Goal: Register for event/course

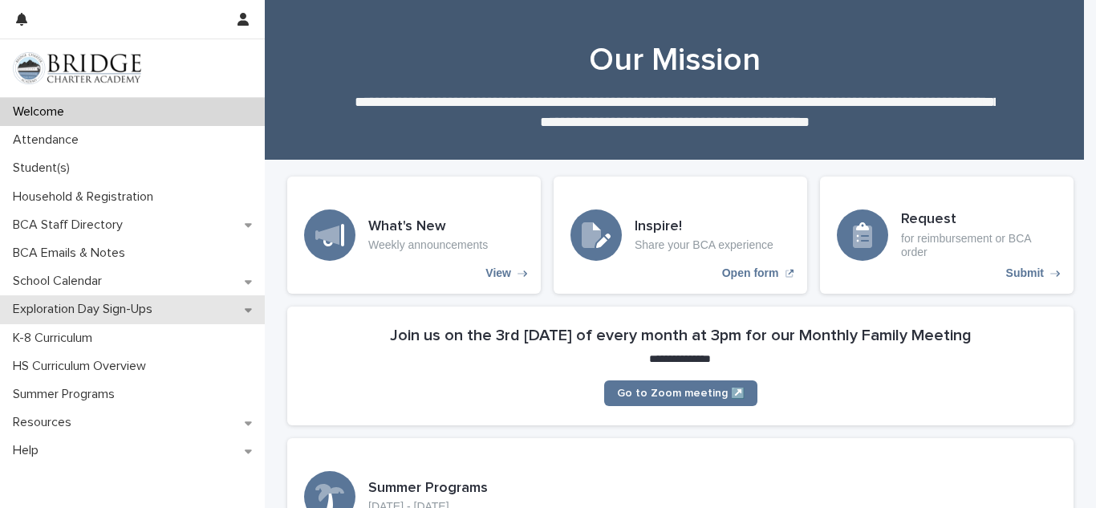
click at [128, 314] on p "Exploration Day Sign-Ups" at bounding box center [85, 309] width 159 height 15
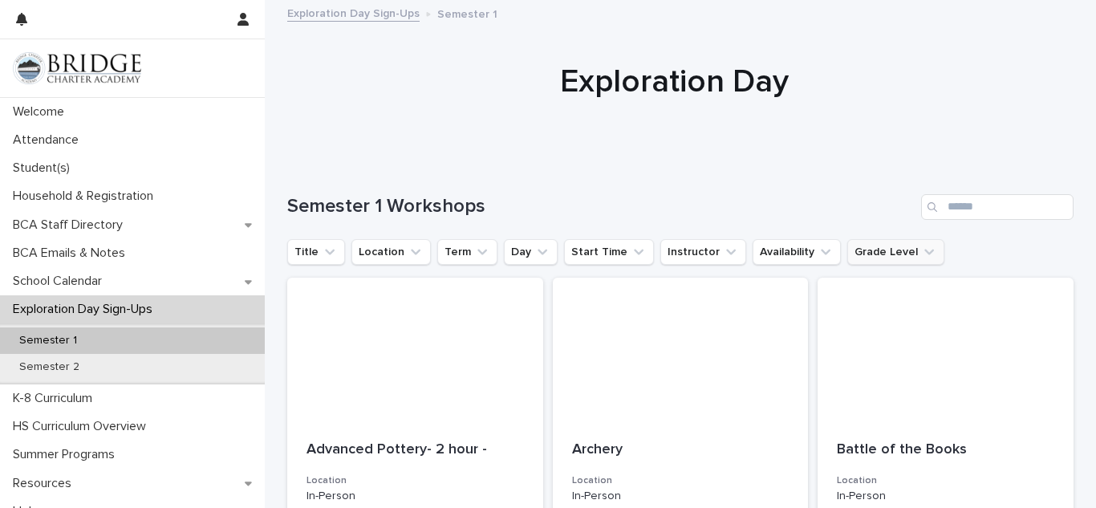
click at [921, 253] on icon "Grade Level" at bounding box center [929, 252] width 16 height 16
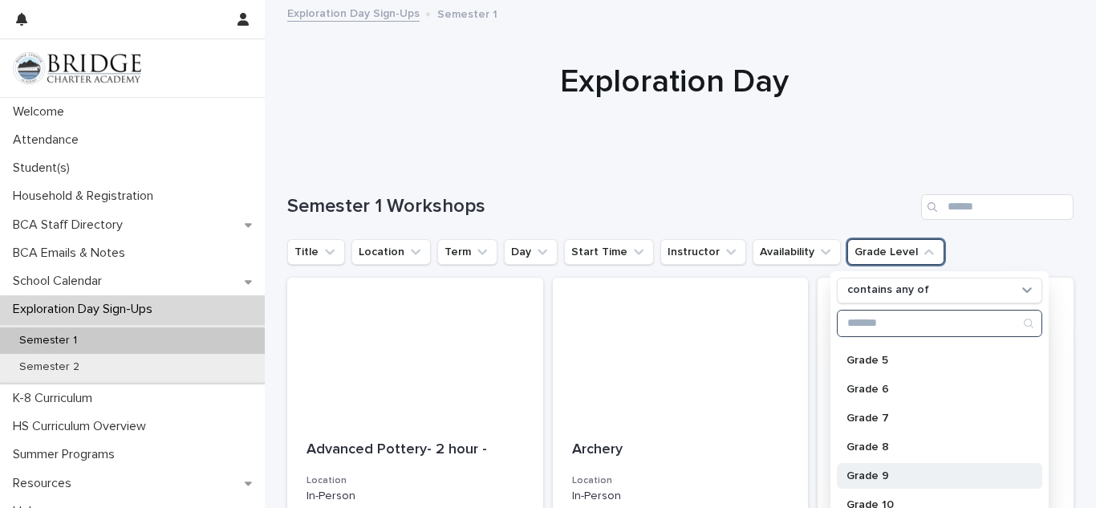
scroll to position [160, 0]
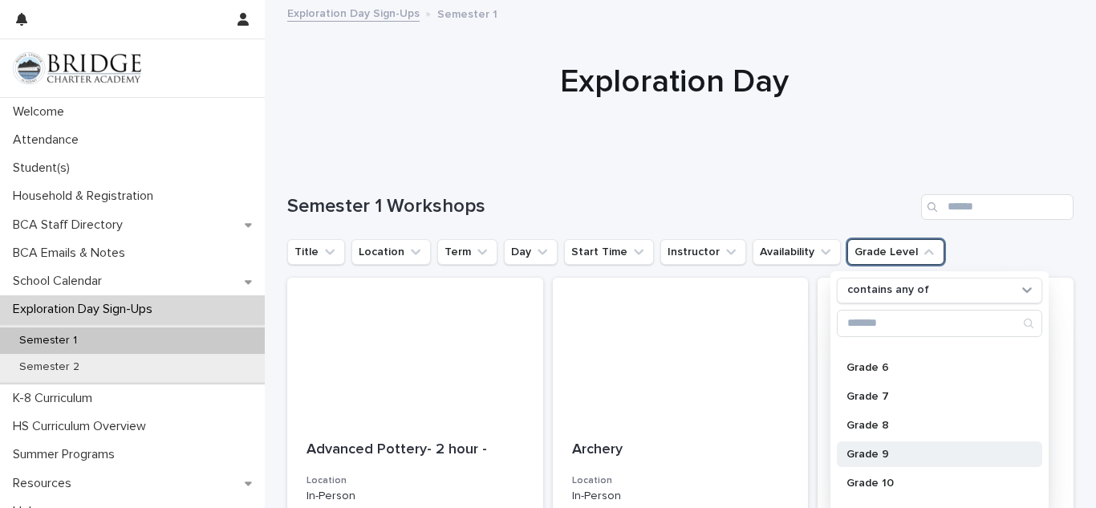
click at [892, 448] on p "Grade 9" at bounding box center [931, 453] width 170 height 11
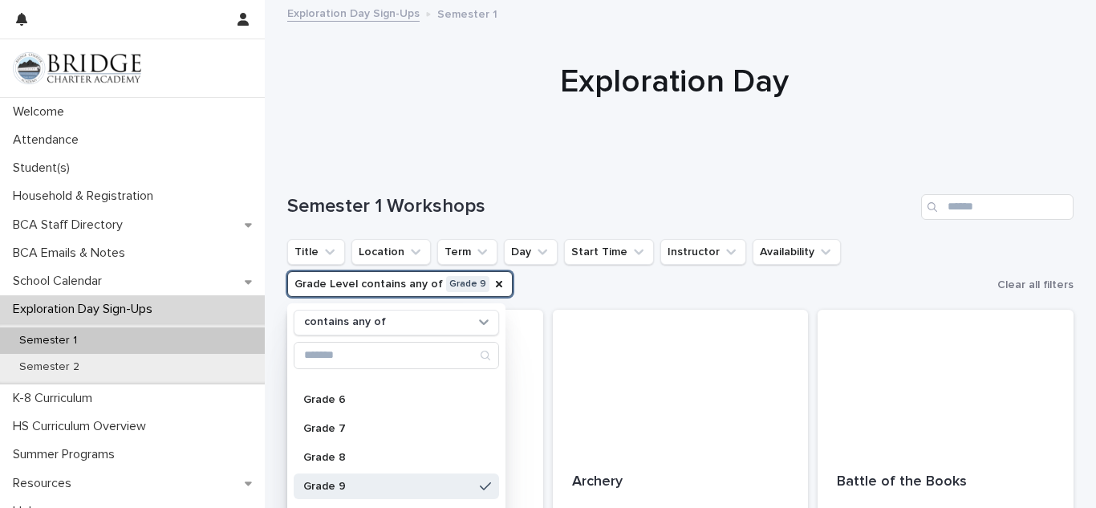
click at [569, 279] on ul "Title Location Term Day Start Time Instructor Availability Grade Level contains…" at bounding box center [639, 268] width 710 height 64
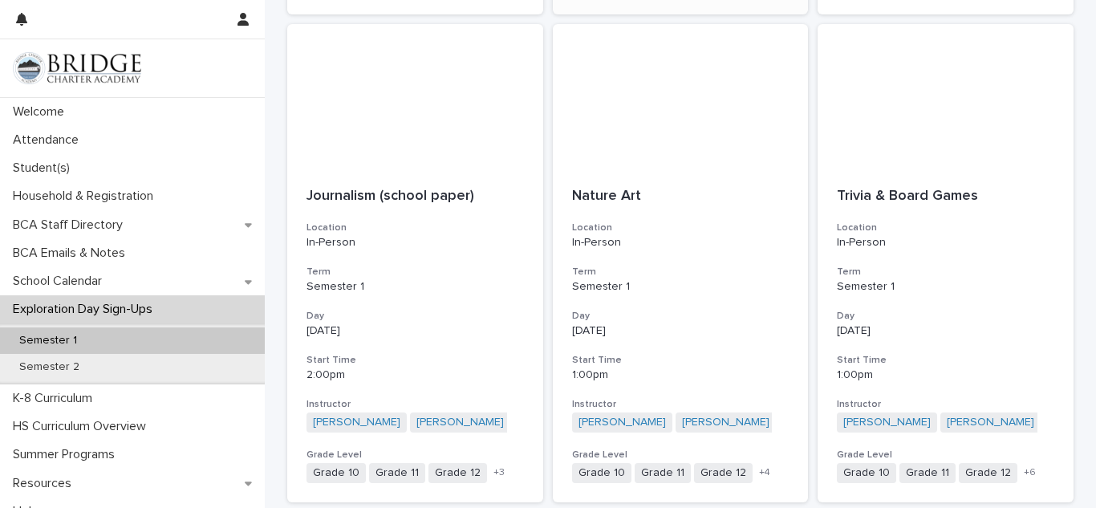
scroll to position [1845, 0]
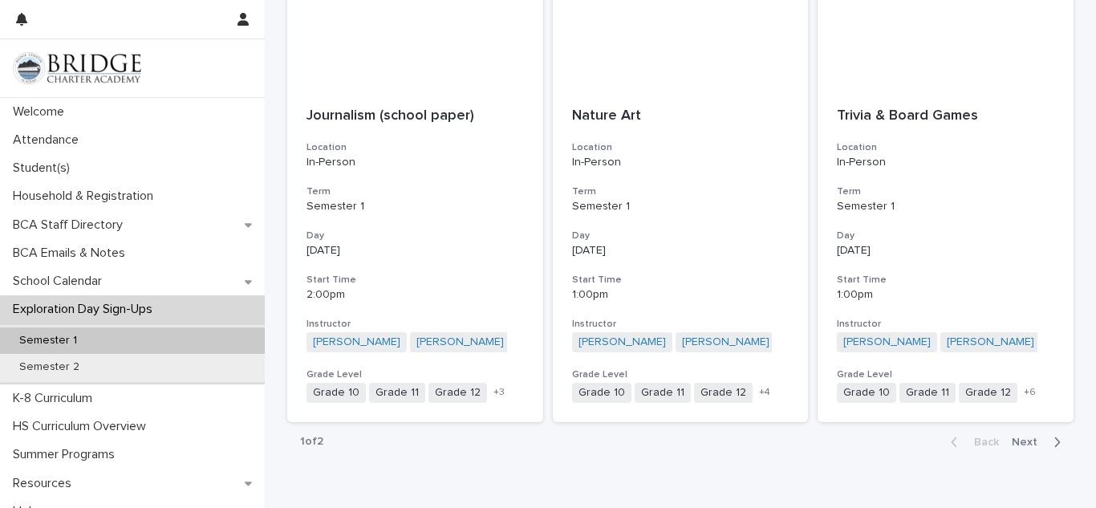
click at [1014, 441] on span "Next" at bounding box center [1028, 441] width 35 height 11
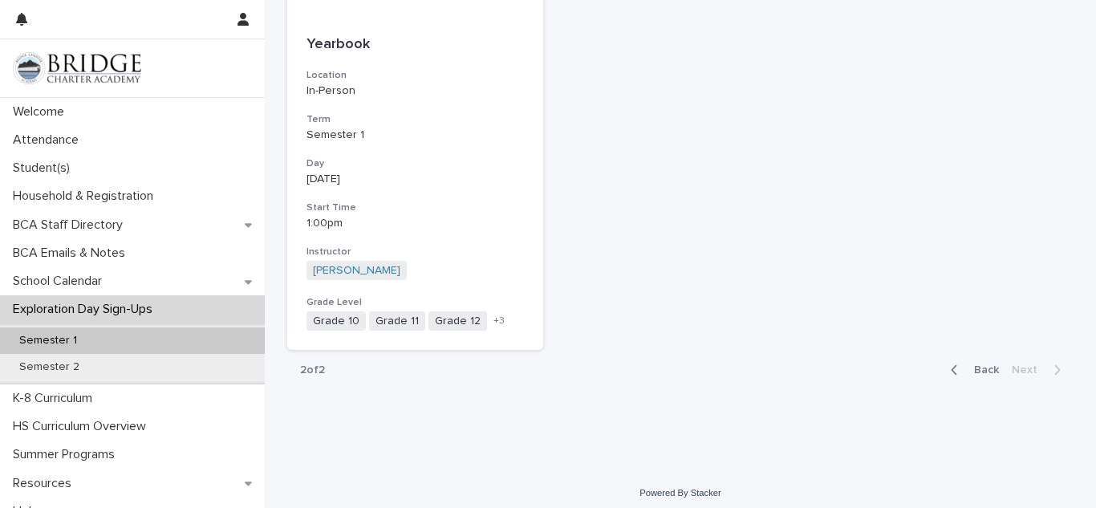
scroll to position [445, 0]
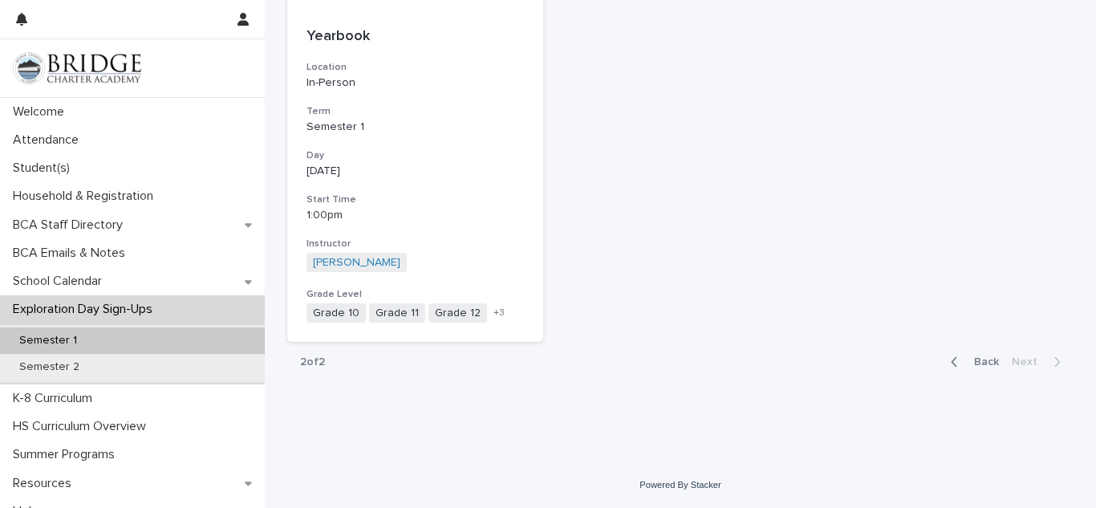
click at [976, 355] on button "Back" at bounding box center [971, 362] width 67 height 14
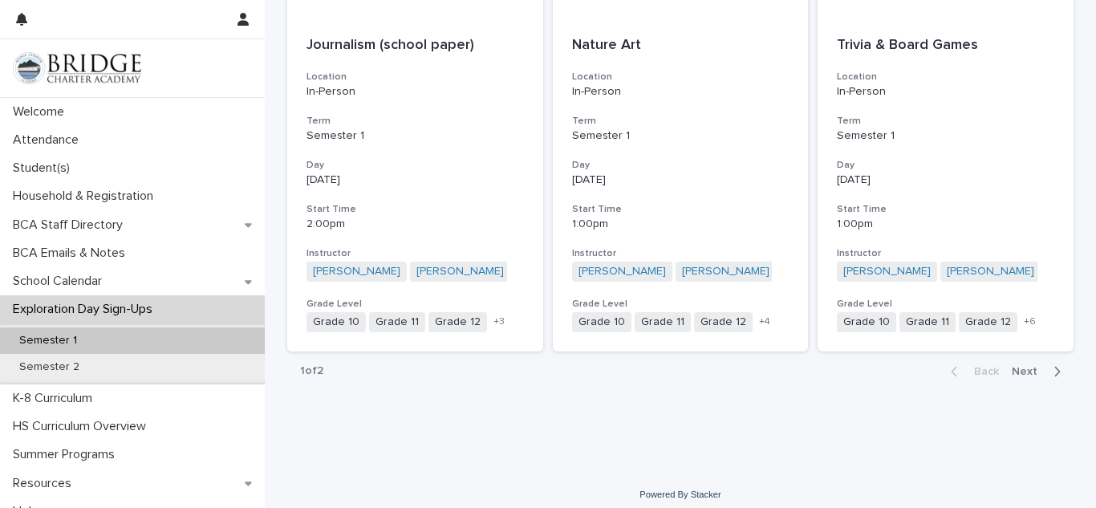
scroll to position [1925, 0]
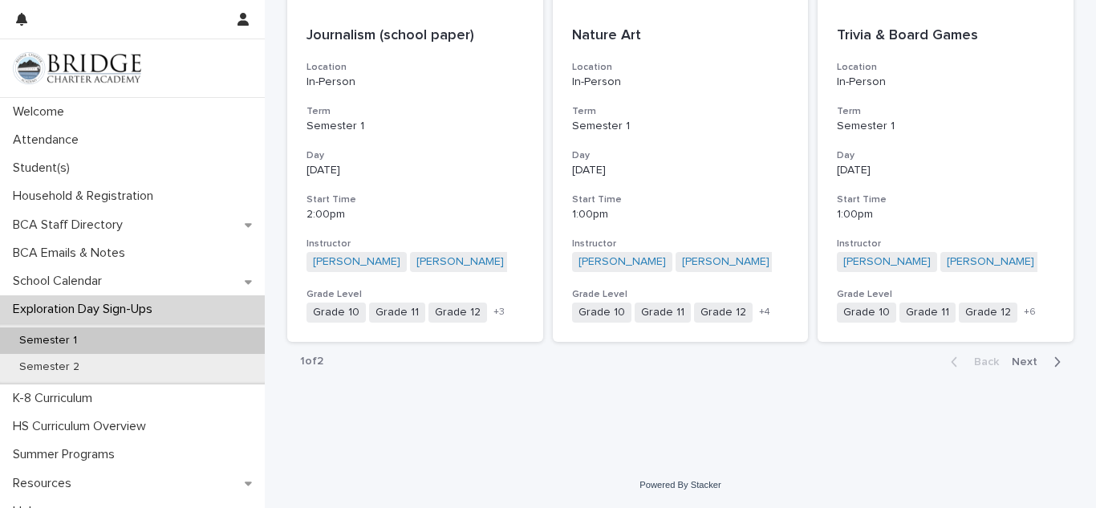
click at [1031, 359] on span "Next" at bounding box center [1028, 361] width 35 height 11
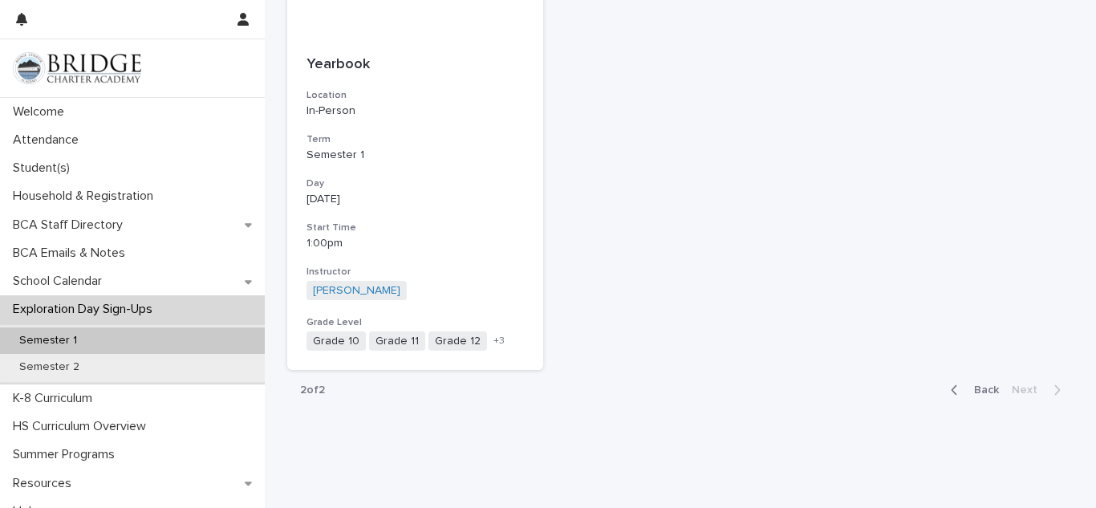
scroll to position [445, 0]
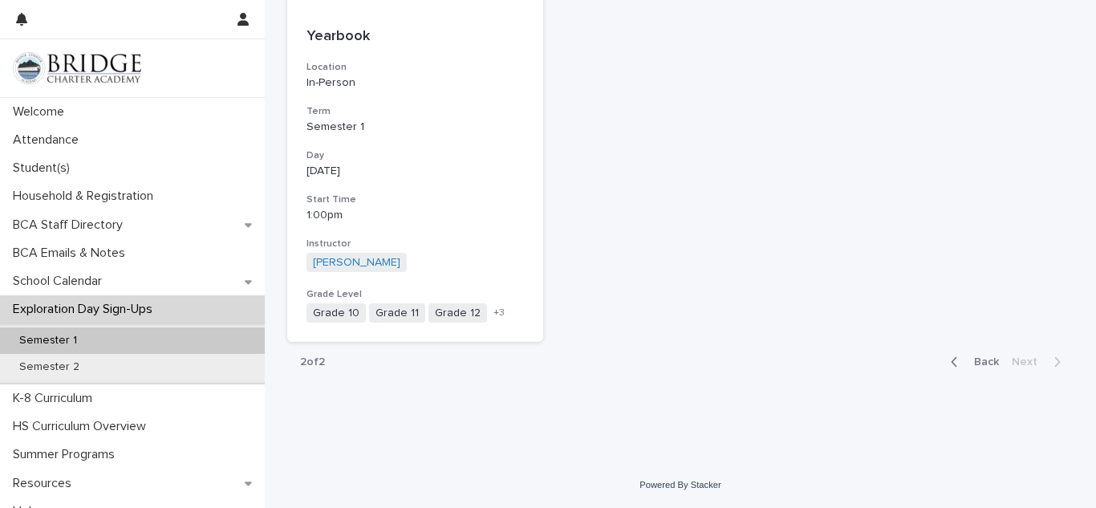
click at [958, 360] on div "button" at bounding box center [957, 362] width 14 height 14
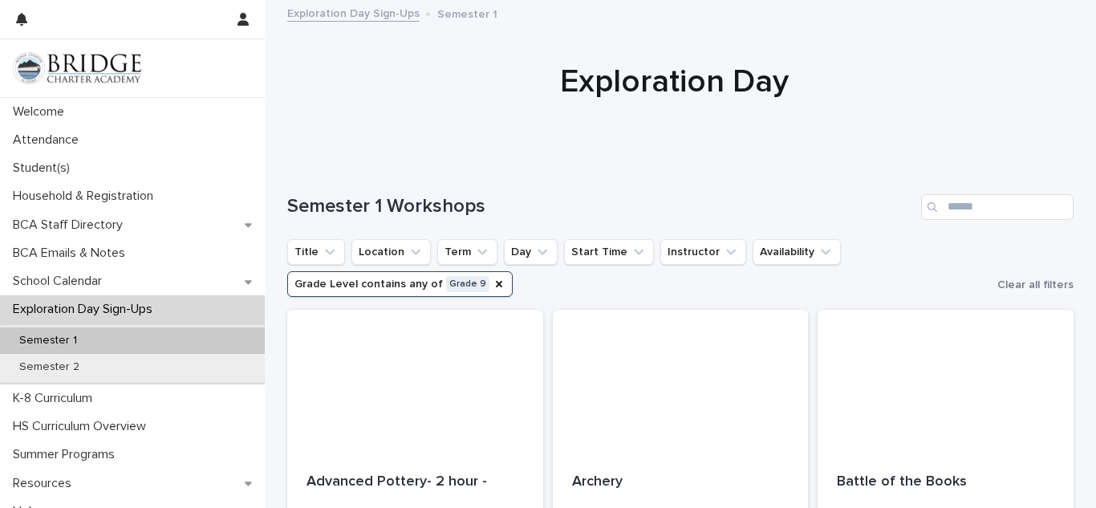
click at [859, 266] on ul "Title Location Term Day Start Time Instructor Availability Grade Level contains…" at bounding box center [639, 268] width 710 height 64
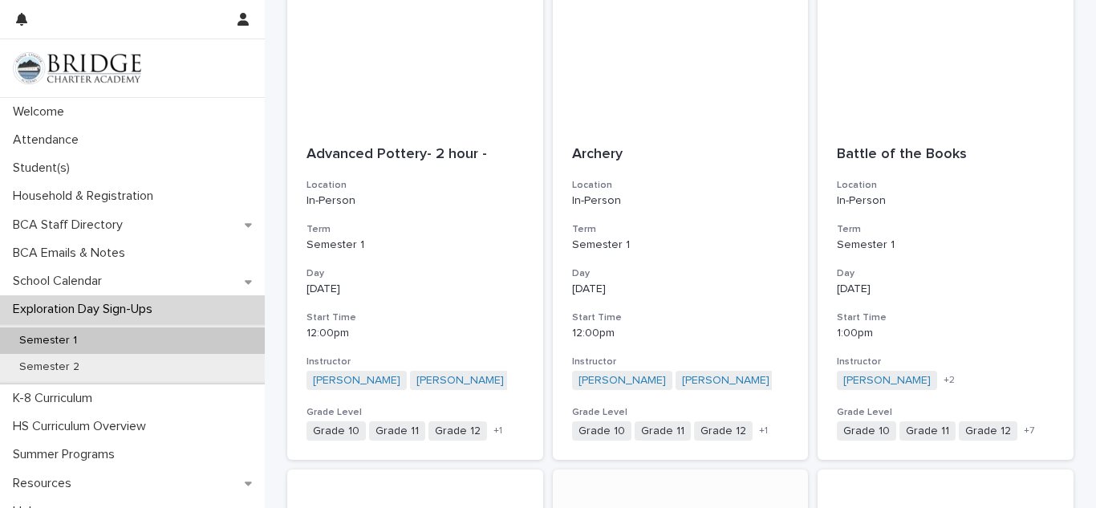
scroll to position [321, 0]
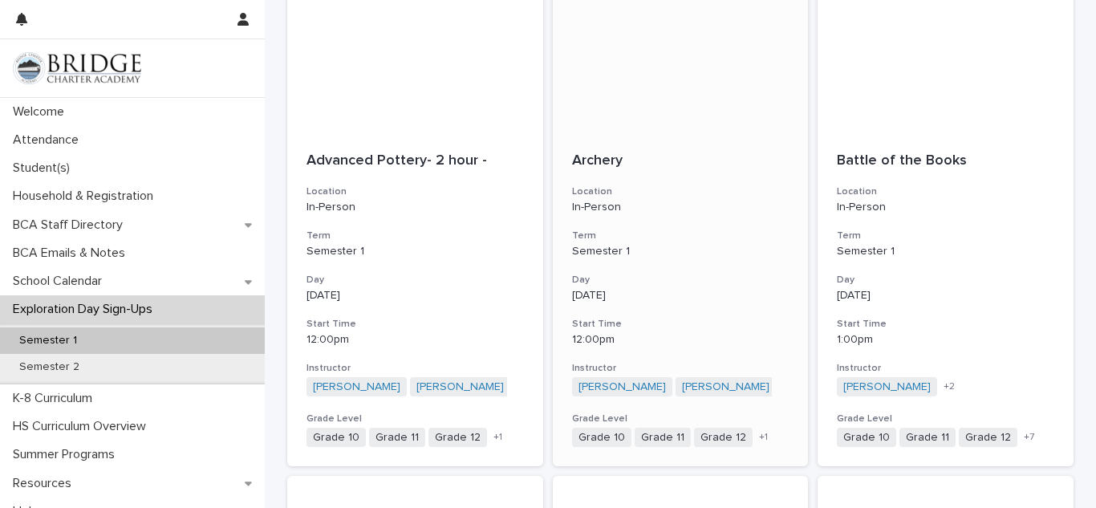
click at [751, 428] on div "Grade 10 Grade 11 Grade 12 Grade 9 + 1" at bounding box center [680, 438] width 217 height 20
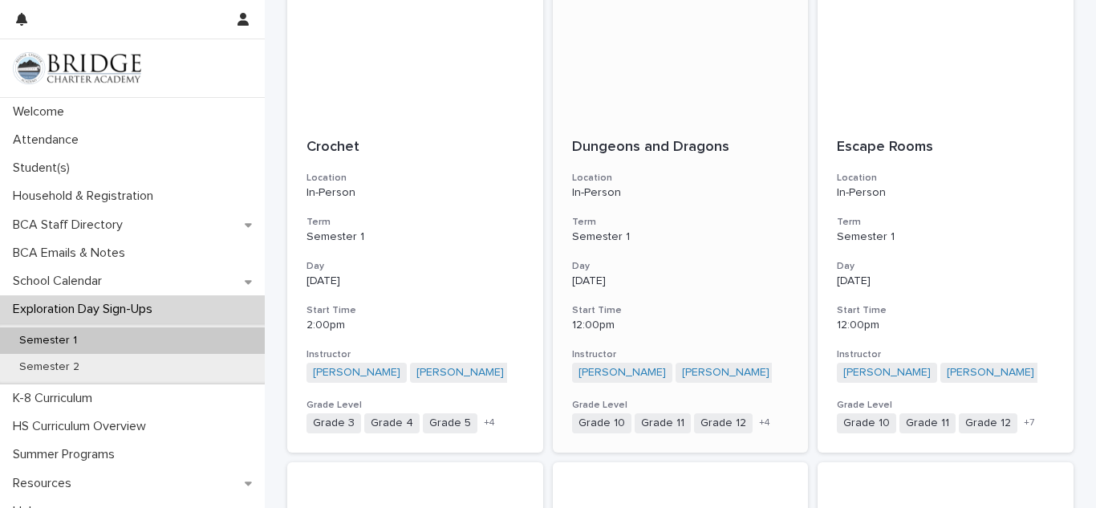
scroll to position [1364, 0]
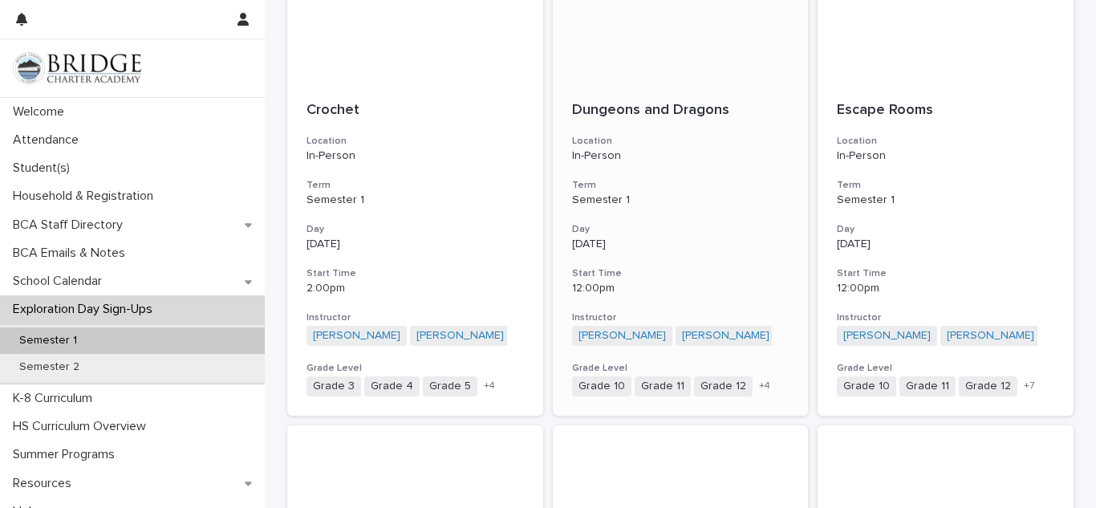
click at [759, 383] on span "+ 4" at bounding box center [764, 386] width 11 height 10
